Goal: Information Seeking & Learning: Learn about a topic

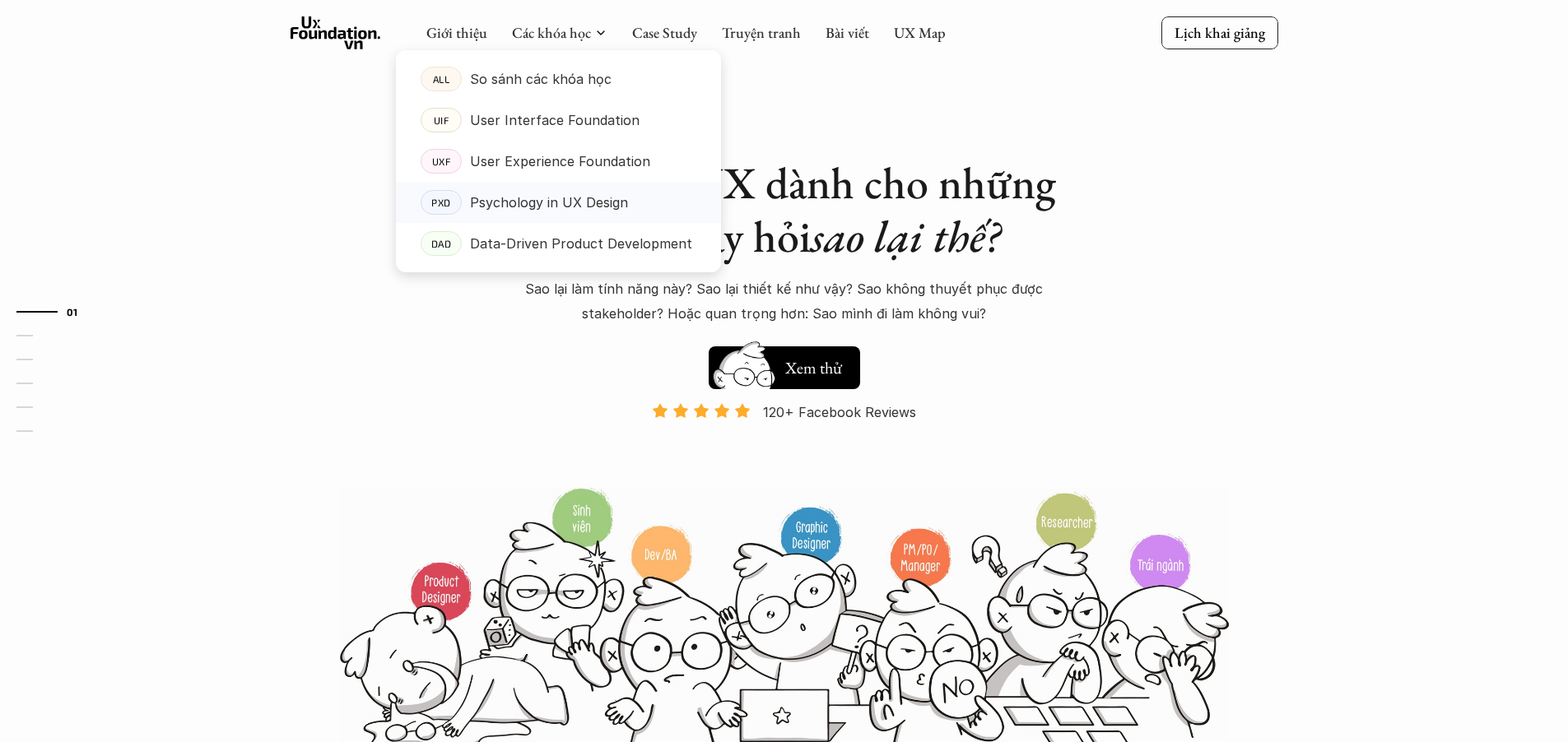
click at [562, 206] on p "Psychology in UX Design" at bounding box center [549, 203] width 158 height 25
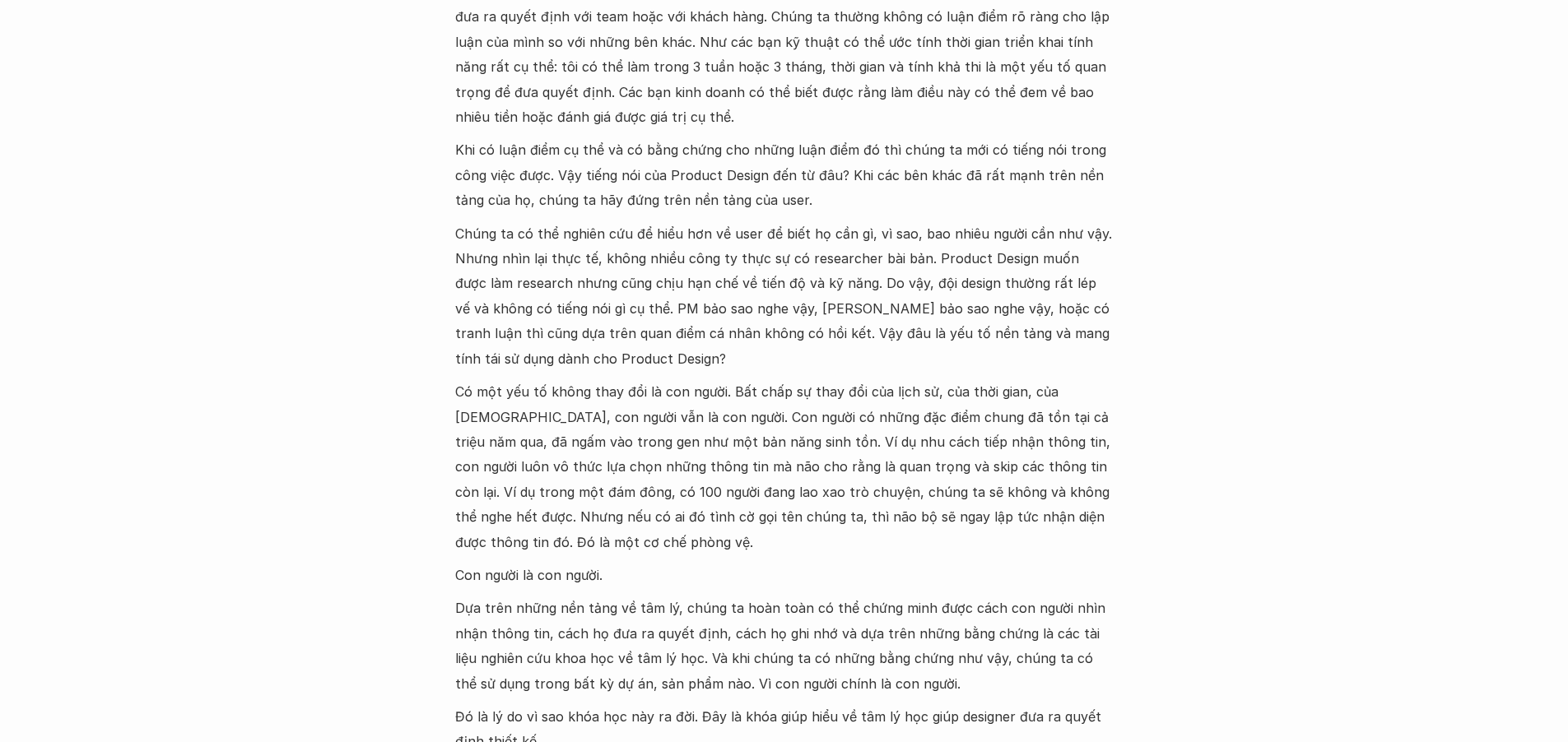
scroll to position [1741, 0]
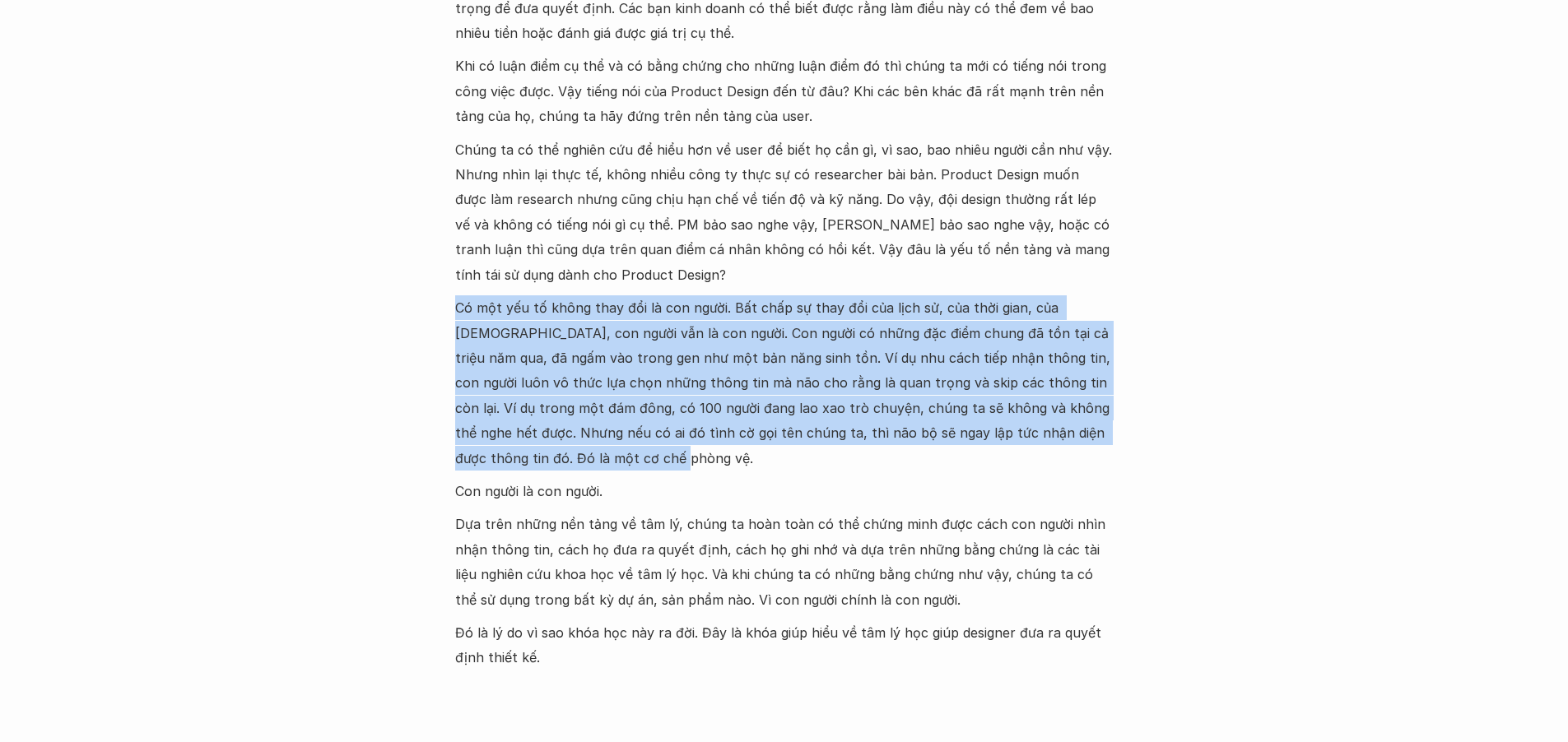
drag, startPoint x: 786, startPoint y: 470, endPoint x: 453, endPoint y: 317, distance: 366.5
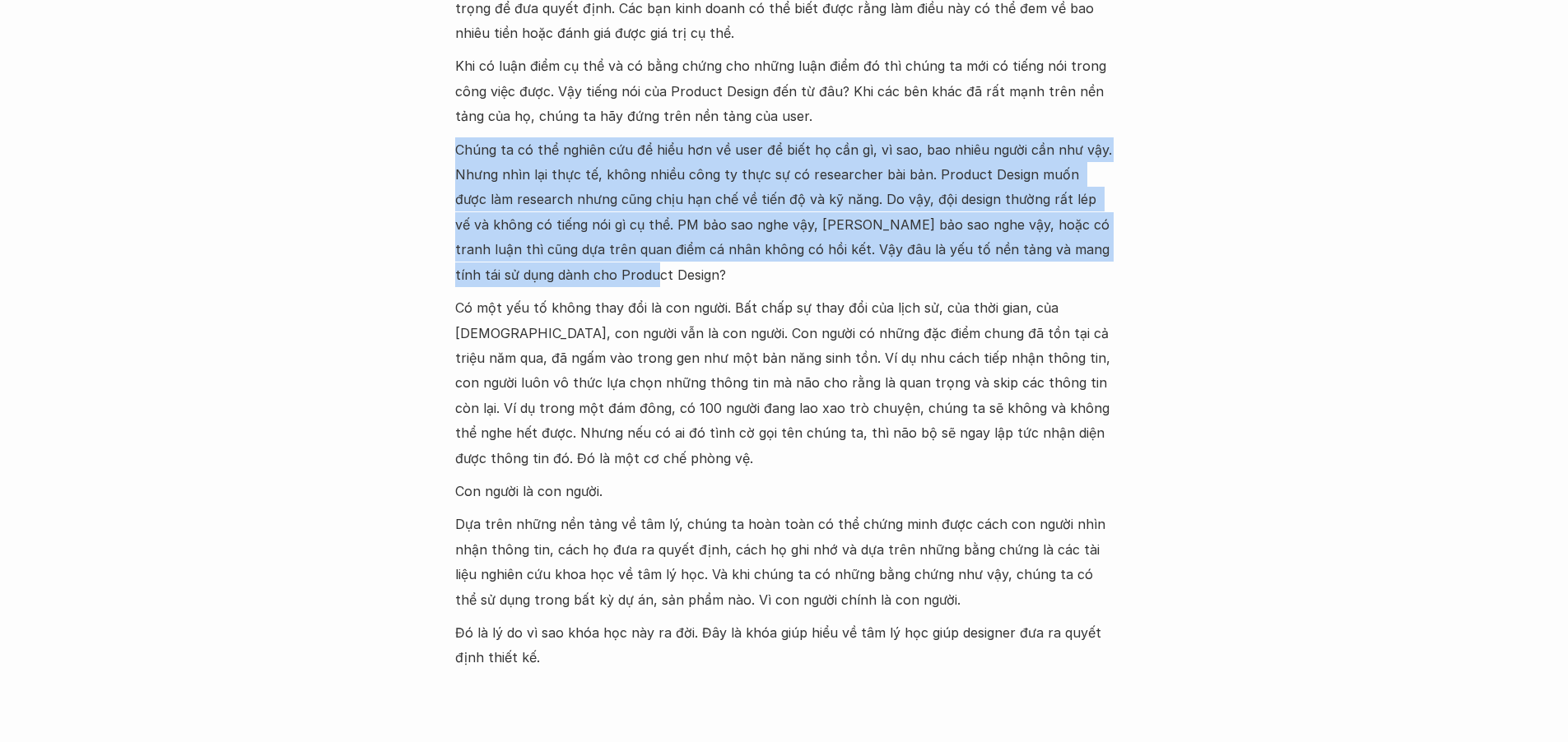
drag, startPoint x: 414, startPoint y: 136, endPoint x: 846, endPoint y: 269, distance: 452.0
click at [846, 269] on p "Chúng ta có thể nghiên cứu để hiểu hơn về user để biết họ cần gì, vì sao, bao n…" at bounding box center [784, 212] width 658 height 150
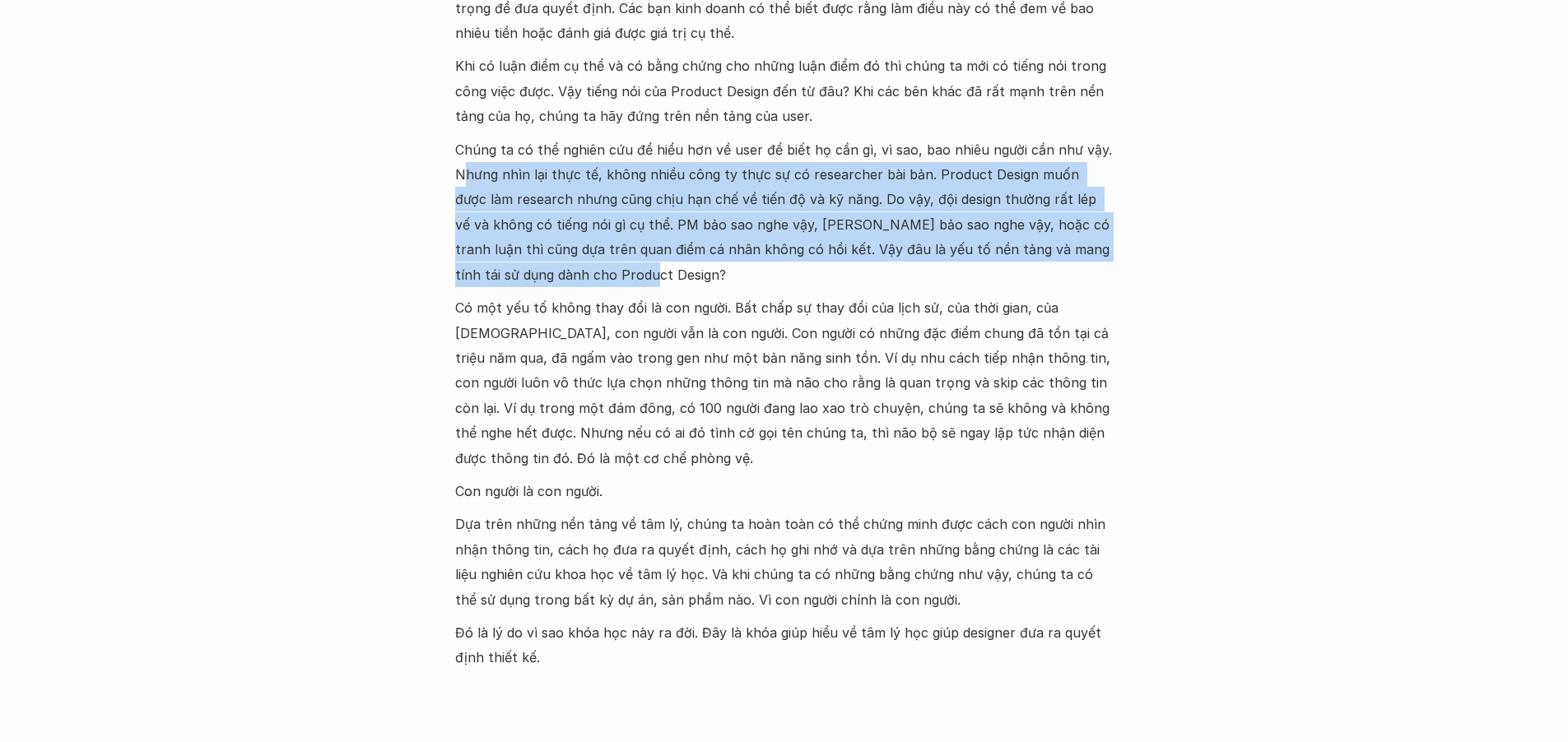
drag, startPoint x: 854, startPoint y: 273, endPoint x: 460, endPoint y: 166, distance: 408.3
click at [460, 166] on p "Chúng ta có thể nghiên cứu để hiểu hơn về user để biết họ cần gì, vì sao, bao n…" at bounding box center [784, 212] width 658 height 150
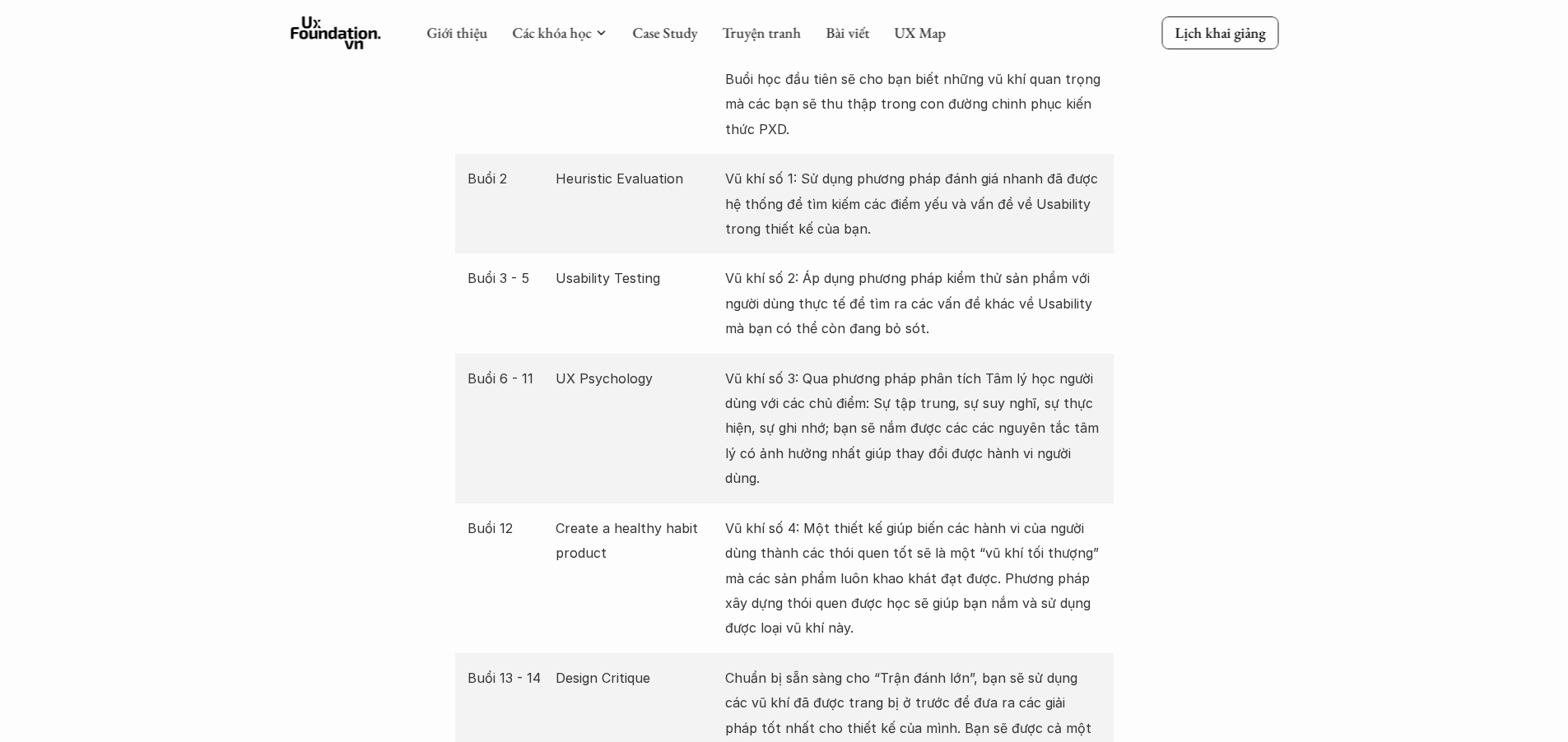
scroll to position [3167, 0]
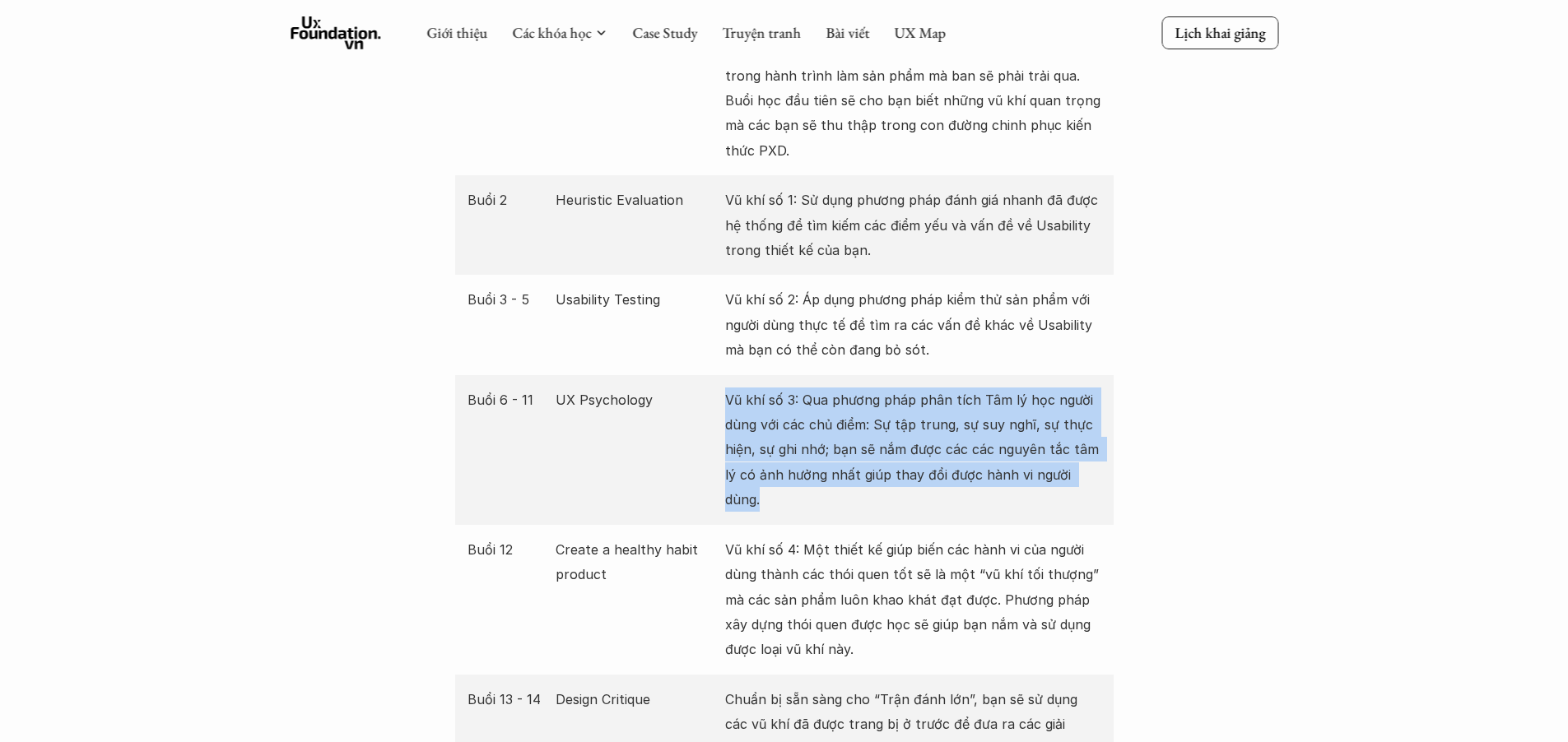
drag, startPoint x: 687, startPoint y: 405, endPoint x: 1109, endPoint y: 466, distance: 426.4
click at [1109, 466] on div "Buổi 6 - 11 UX Psychology Vũ khí số 3: Qua phương pháp phân tích Tâm lý học ngư…" at bounding box center [784, 450] width 658 height 150
drag, startPoint x: 1103, startPoint y: 481, endPoint x: 649, endPoint y: 389, distance: 463.2
click at [649, 389] on div "Buổi 6 - 11 UX Psychology Vũ khí số 3: Qua phương pháp phân tích Tâm lý học ngư…" at bounding box center [784, 450] width 658 height 150
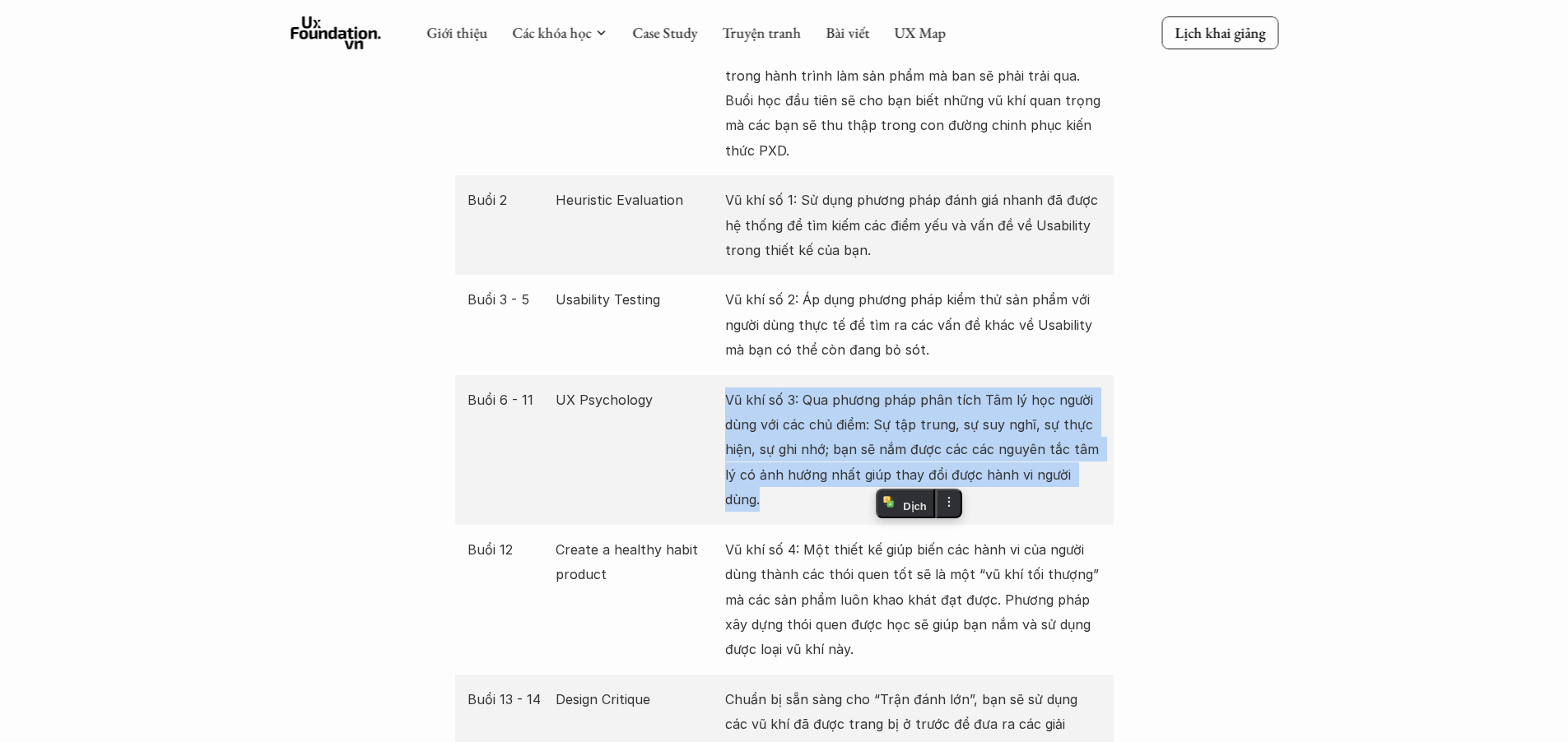
click at [792, 430] on p "Vũ khí số 3: Qua phương pháp phân tích Tâm lý học người dùng với các chủ điểm: …" at bounding box center [913, 450] width 376 height 125
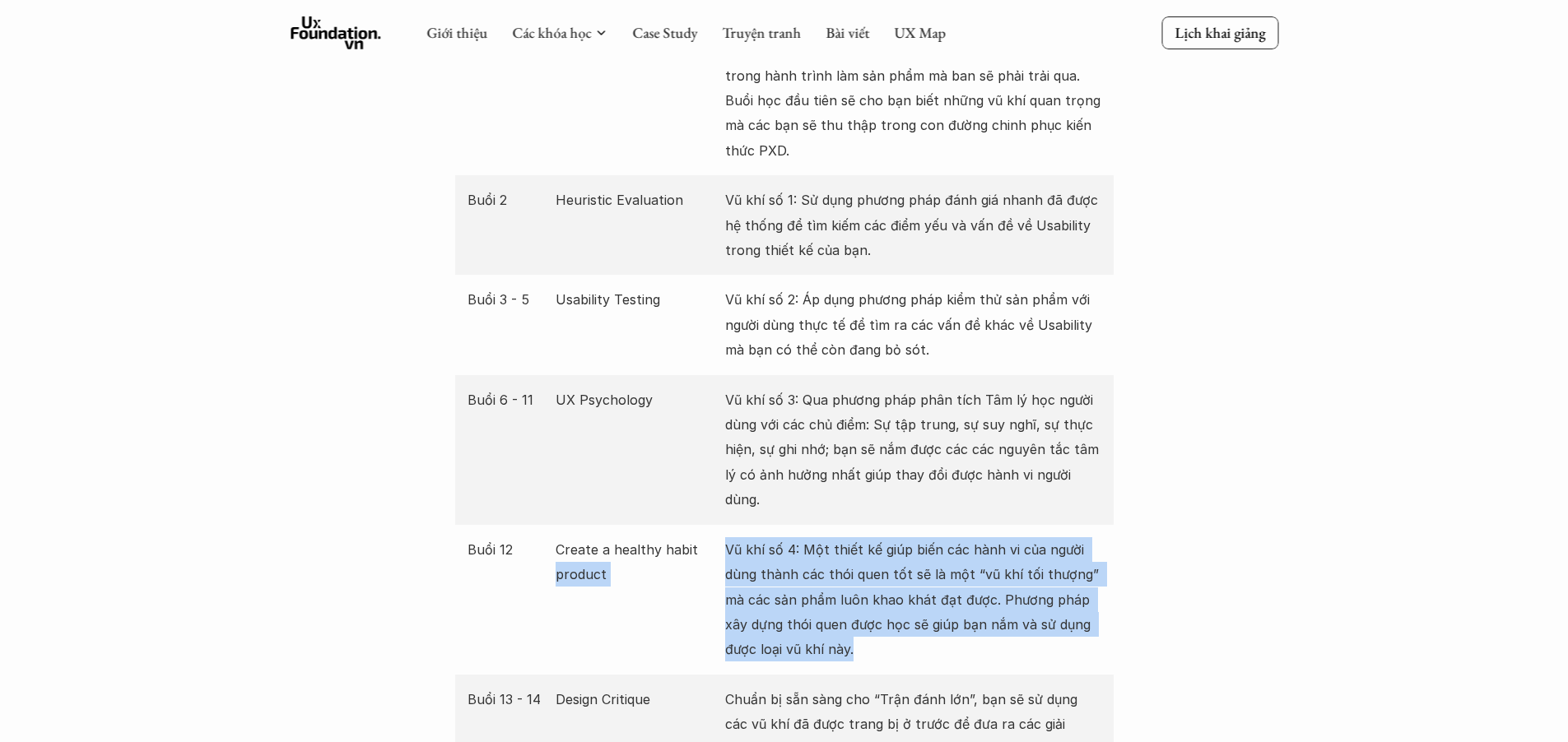
drag, startPoint x: 704, startPoint y: 519, endPoint x: 998, endPoint y: 622, distance: 311.5
click at [998, 622] on div "Buổi 12 Create a healthy habit product Vũ khí số 4: Một thiết kế giúp biến các …" at bounding box center [784, 600] width 658 height 150
click at [998, 622] on p "Vũ khí số 4: Một thiết kế giúp biến các hành vi của người dùng thành các thói q…" at bounding box center [913, 599] width 376 height 125
drag, startPoint x: 975, startPoint y: 621, endPoint x: 721, endPoint y: 528, distance: 270.5
click at [721, 528] on div "Buổi 12 Create a healthy habit product Vũ khí số 4: Một thiết kế giúp biến các …" at bounding box center [784, 600] width 658 height 150
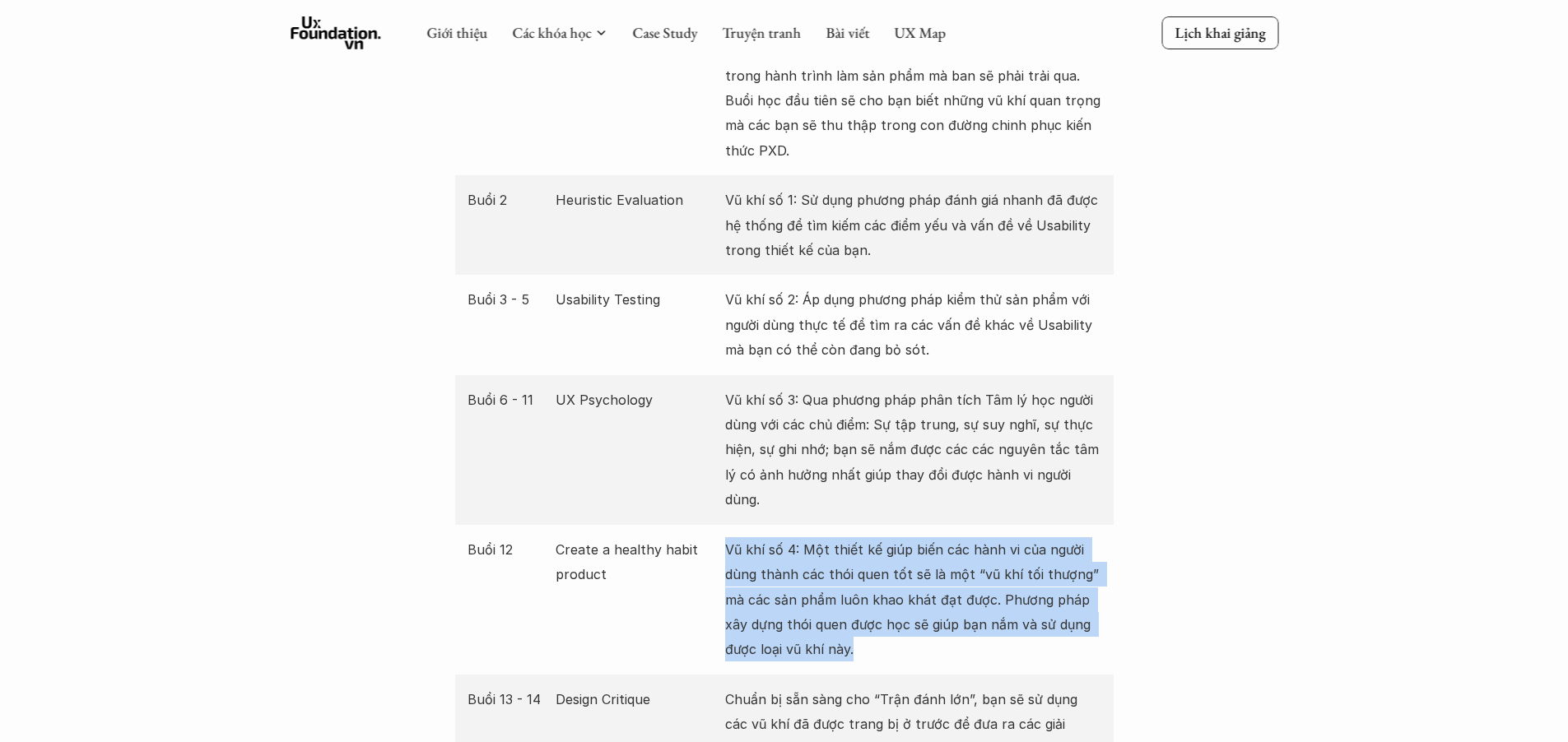
click at [779, 542] on p "Vũ khí số 4: Một thiết kế giúp biến các hành vi của người dùng thành các thói q…" at bounding box center [913, 599] width 376 height 125
drag, startPoint x: 727, startPoint y: 523, endPoint x: 889, endPoint y: 622, distance: 189.9
click at [889, 622] on p "Vũ khí số 4: Một thiết kế giúp biến các hành vi của người dùng thành các thói q…" at bounding box center [913, 599] width 376 height 125
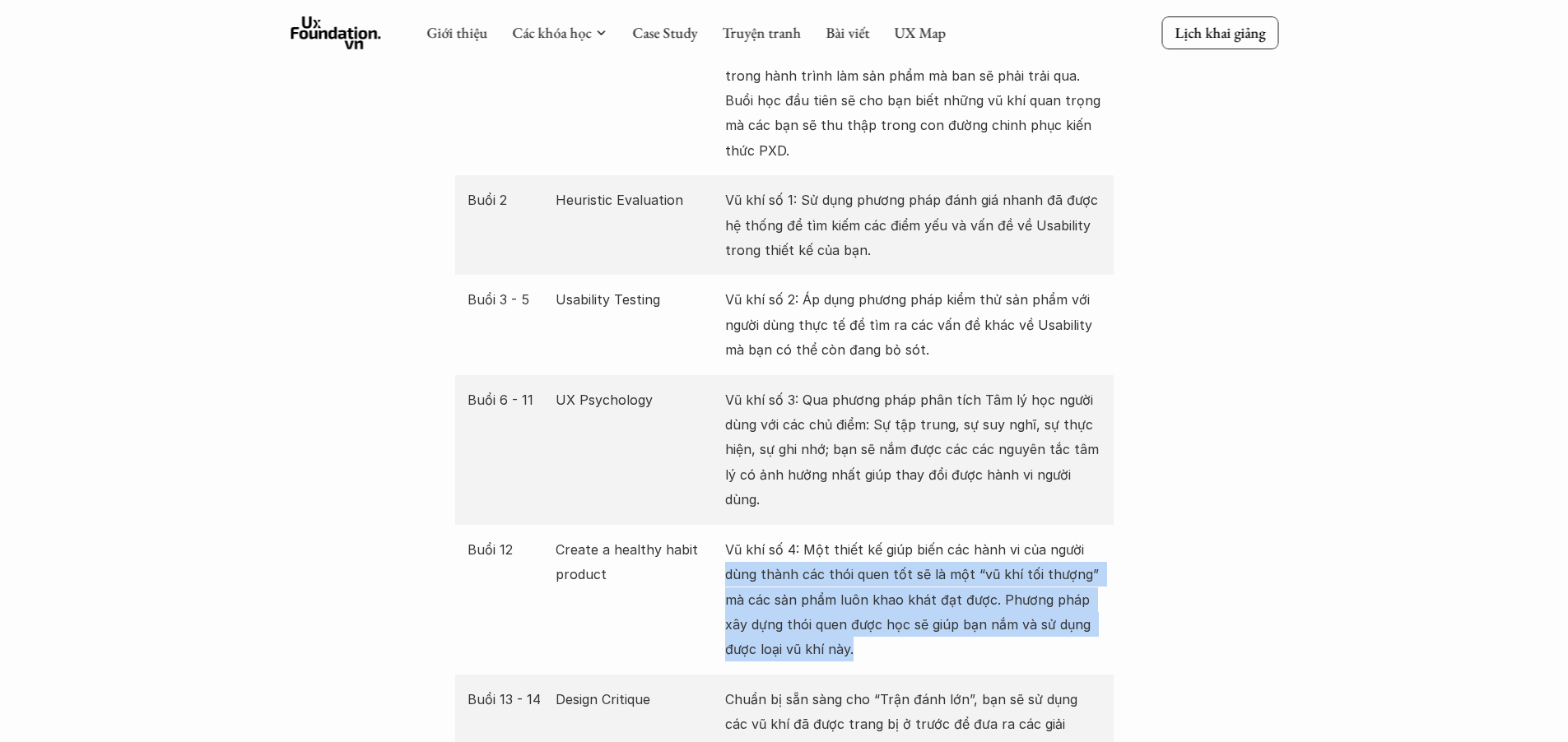
drag, startPoint x: 872, startPoint y: 622, endPoint x: 724, endPoint y: 540, distance: 169.2
click at [724, 540] on div "Buổi 12 Create a healthy habit product Vũ khí số 4: Một thiết kế giúp biến các …" at bounding box center [784, 600] width 658 height 150
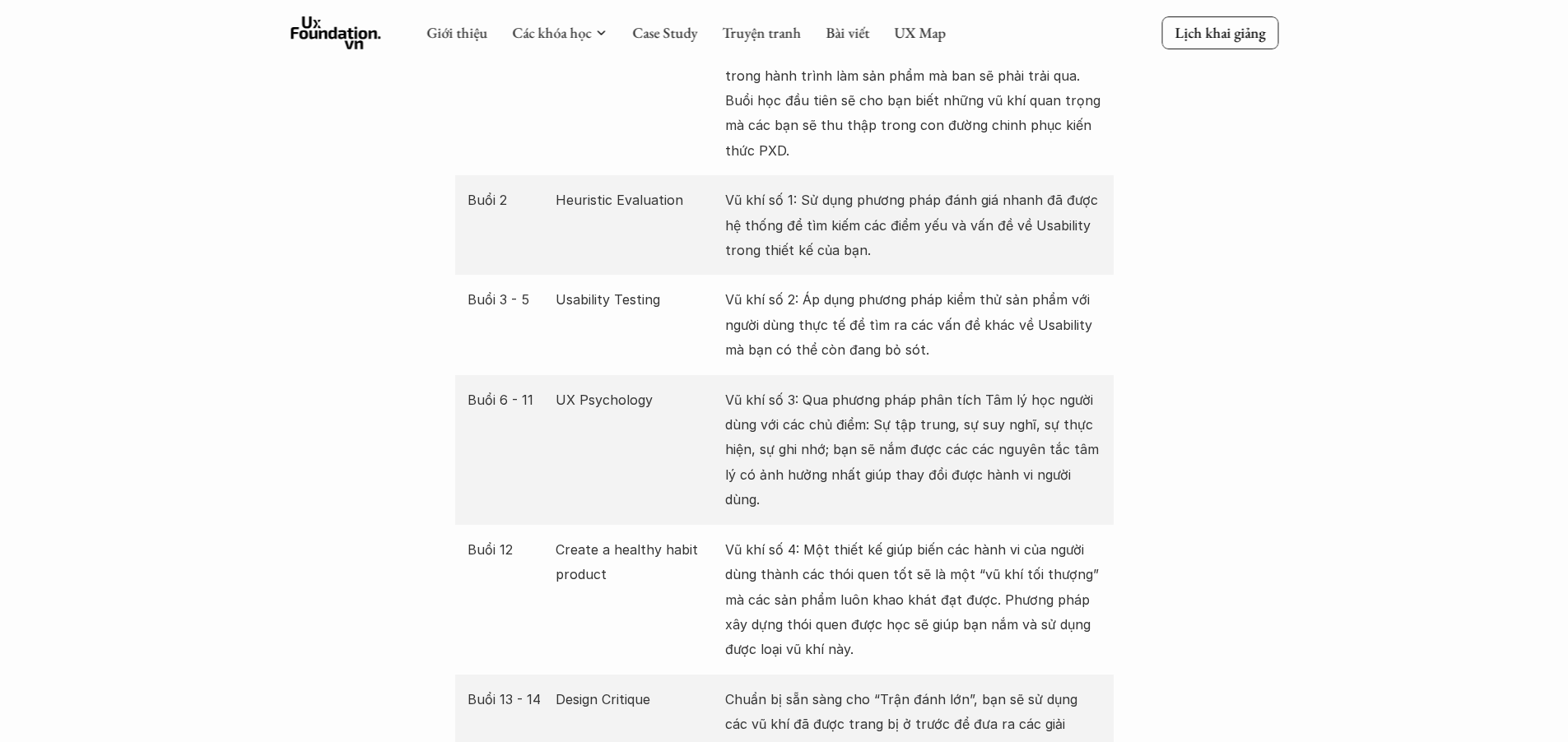
click at [791, 561] on p "Vũ khí số 4: Một thiết kế giúp biến các hành vi của người dùng thành các thói q…" at bounding box center [913, 599] width 376 height 125
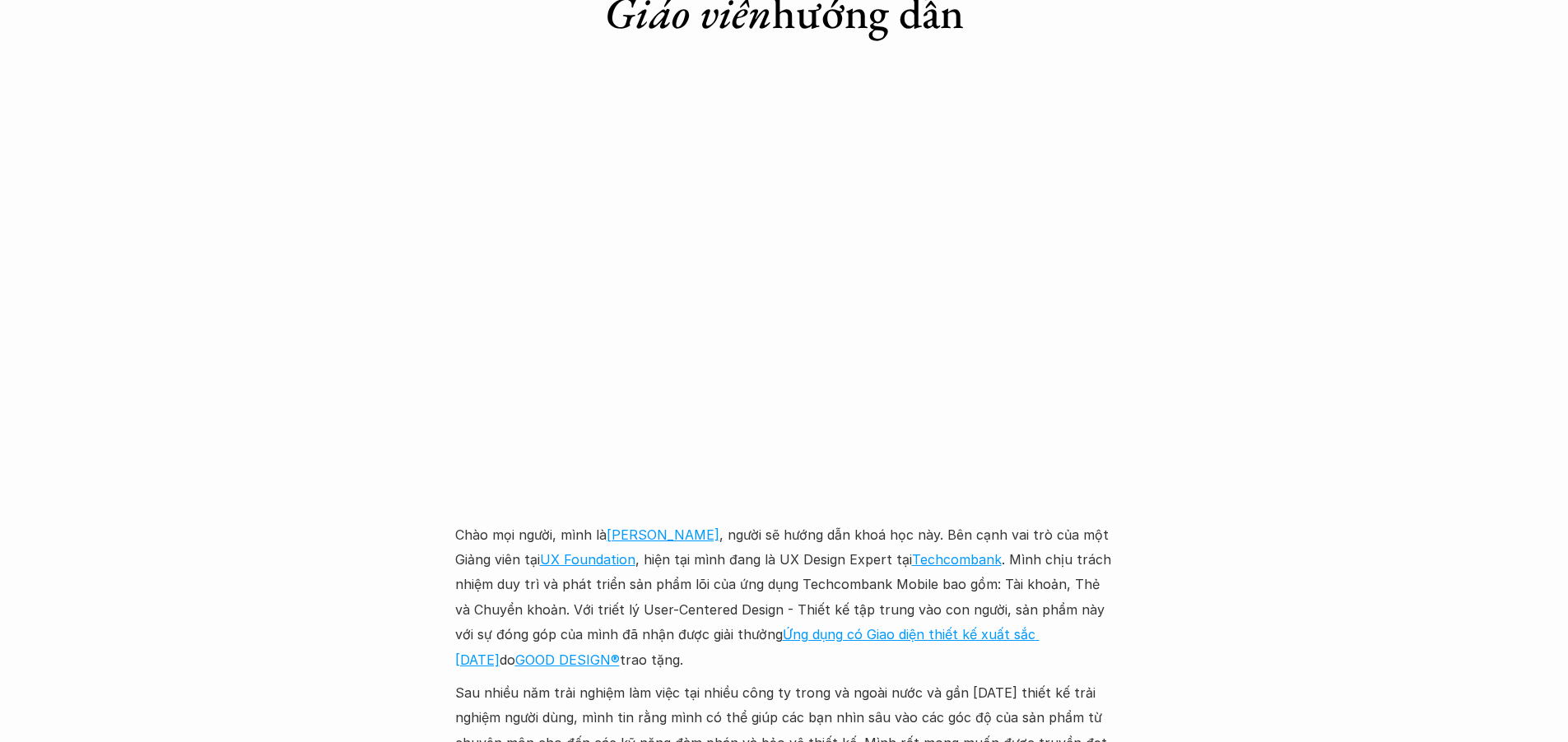
scroll to position [4454, 0]
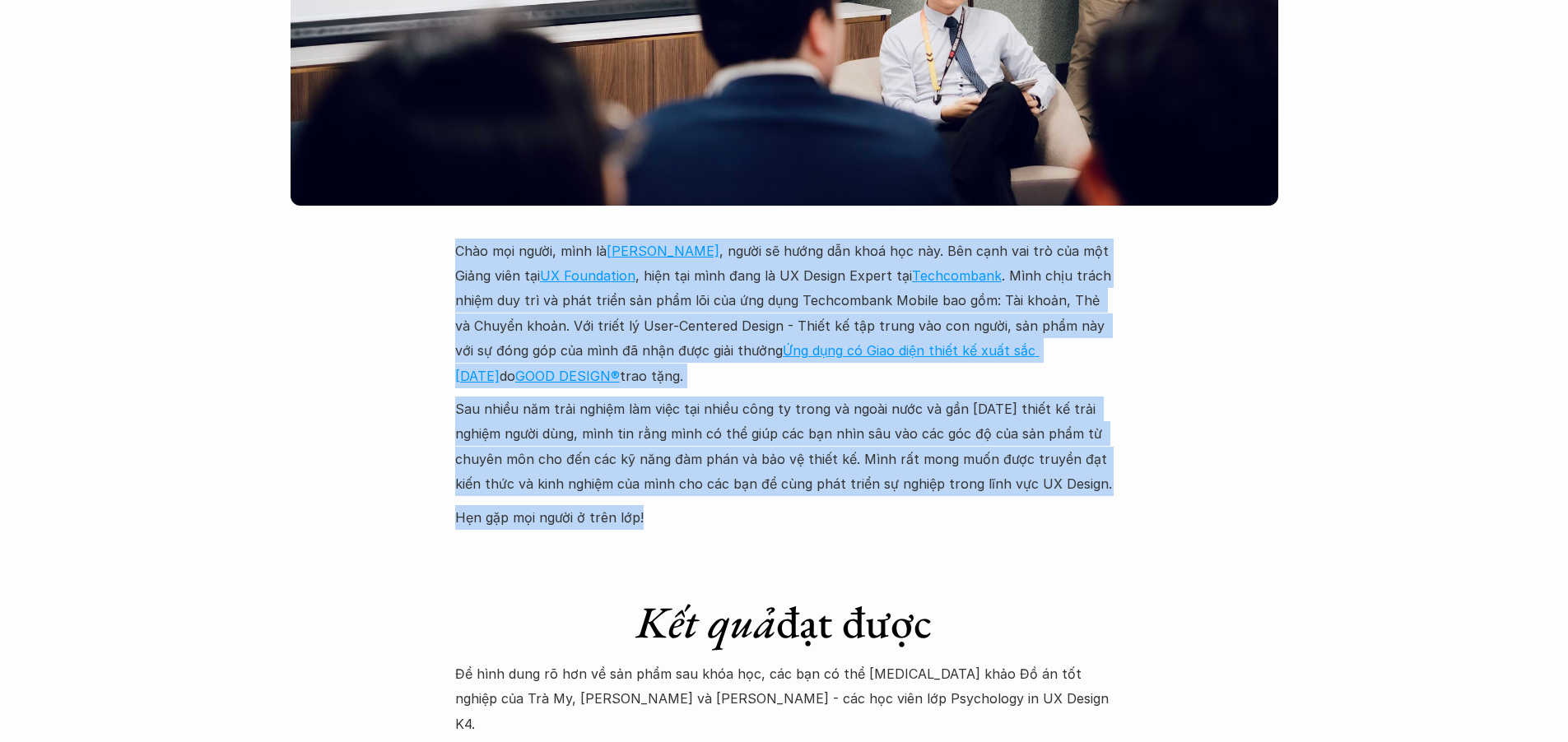
drag, startPoint x: 902, startPoint y: 496, endPoint x: 457, endPoint y: 218, distance: 524.7
click at [457, 238] on div "Chào mọi người, mình là [PERSON_NAME] , người sẽ hướng dẫn khoá học này. Bên cạ…" at bounding box center [784, 384] width 658 height 291
click at [485, 247] on p "Chào mọi người, mình là [PERSON_NAME] , người sẽ hướng dẫn khoá học này. Bên cạ…" at bounding box center [784, 313] width 658 height 150
drag, startPoint x: 451, startPoint y: 215, endPoint x: 782, endPoint y: 486, distance: 427.8
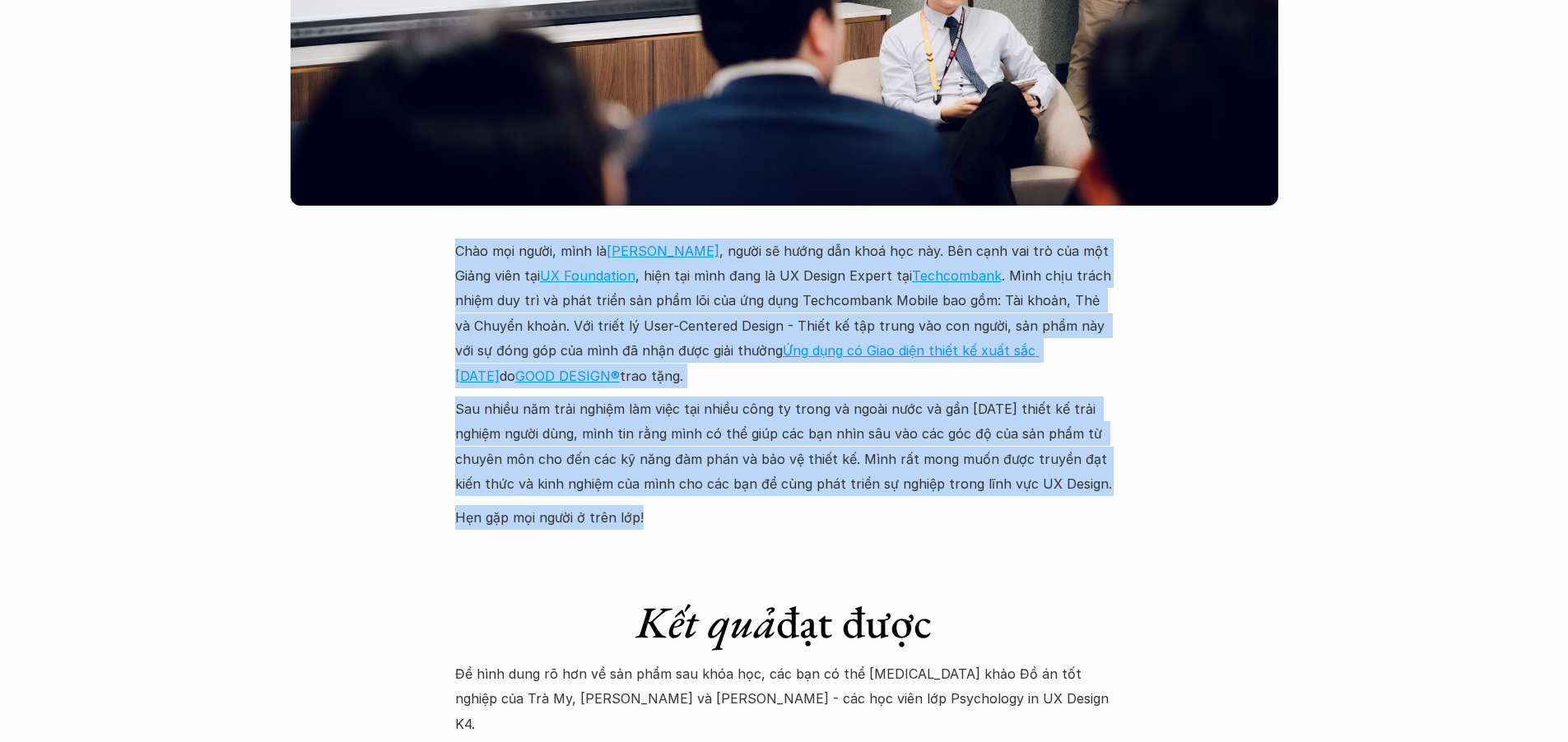
click at [782, 505] on p "Hẹn gặp mọi người ở trên lớp!" at bounding box center [784, 518] width 658 height 25
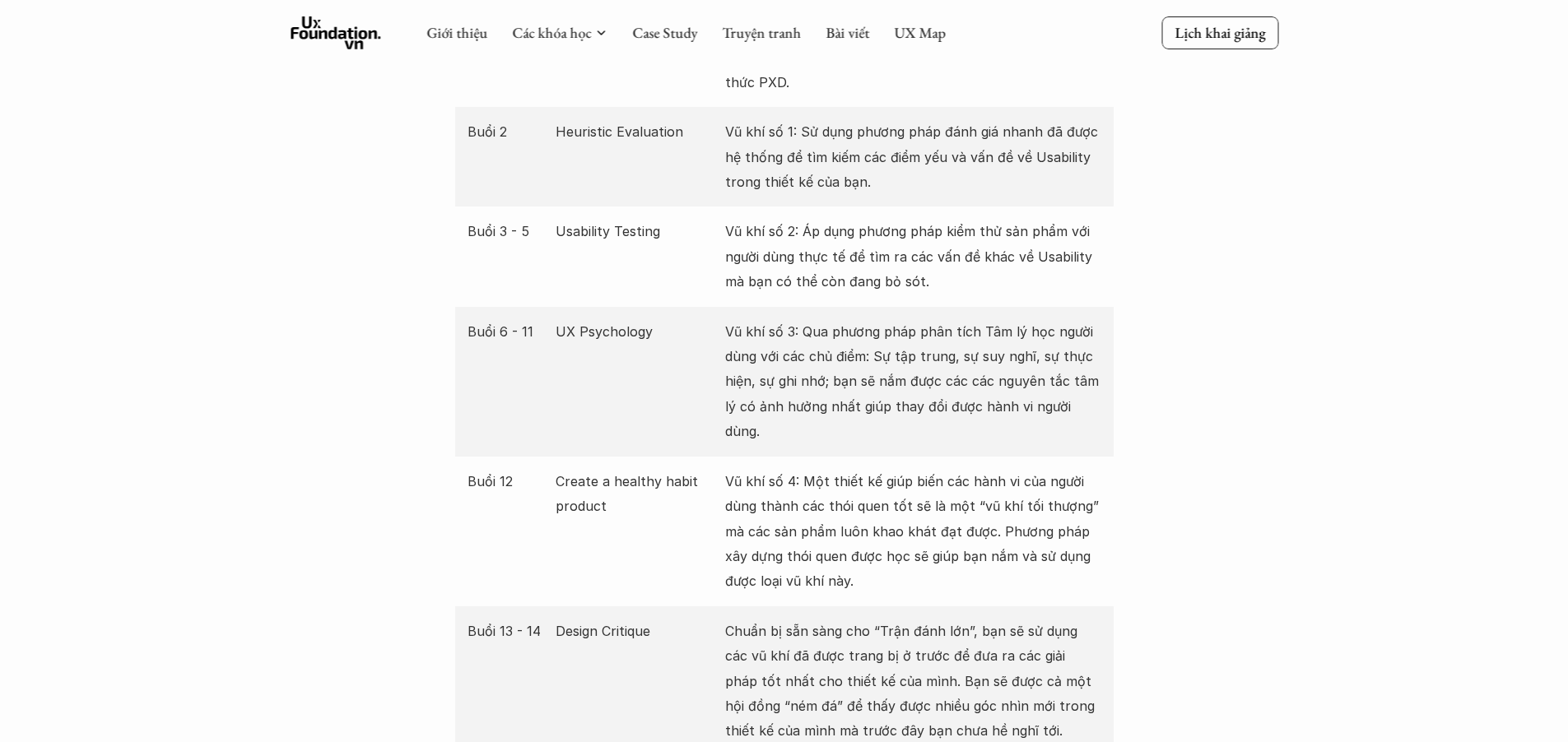
scroll to position [3225, 0]
